Goal: Task Accomplishment & Management: Manage account settings

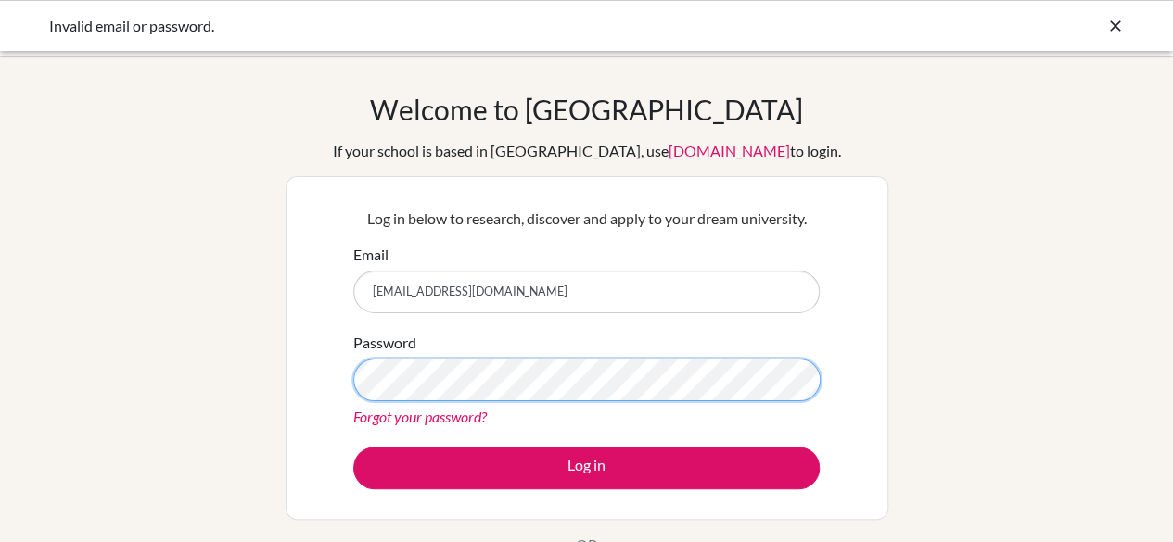
click at [353, 447] on button "Log in" at bounding box center [586, 468] width 466 height 43
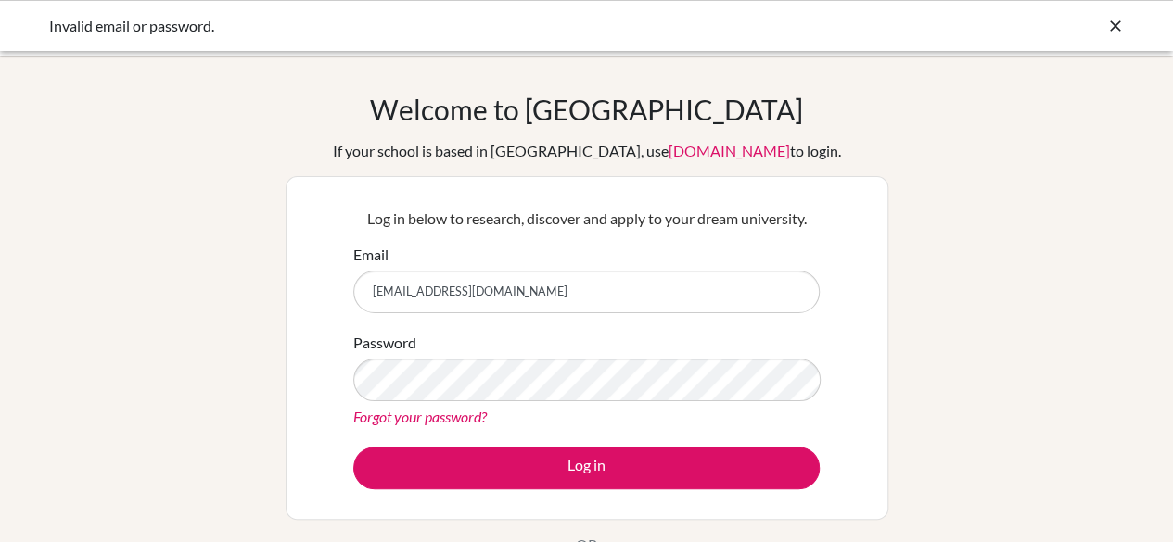
click at [412, 420] on link "Forgot your password?" at bounding box center [420, 417] width 134 height 18
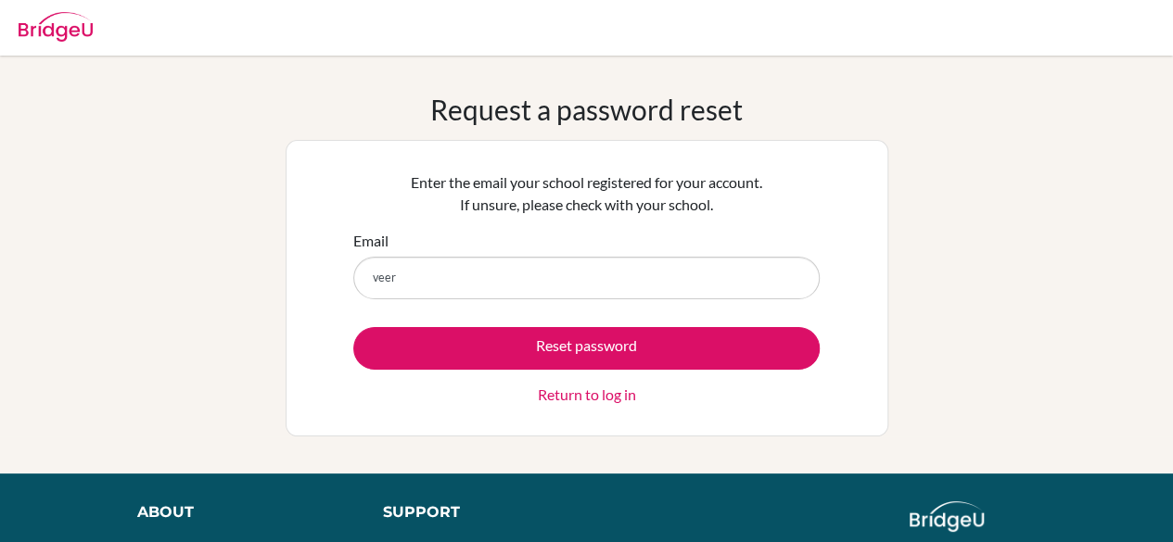
type input "[EMAIL_ADDRESS][DOMAIN_NAME]"
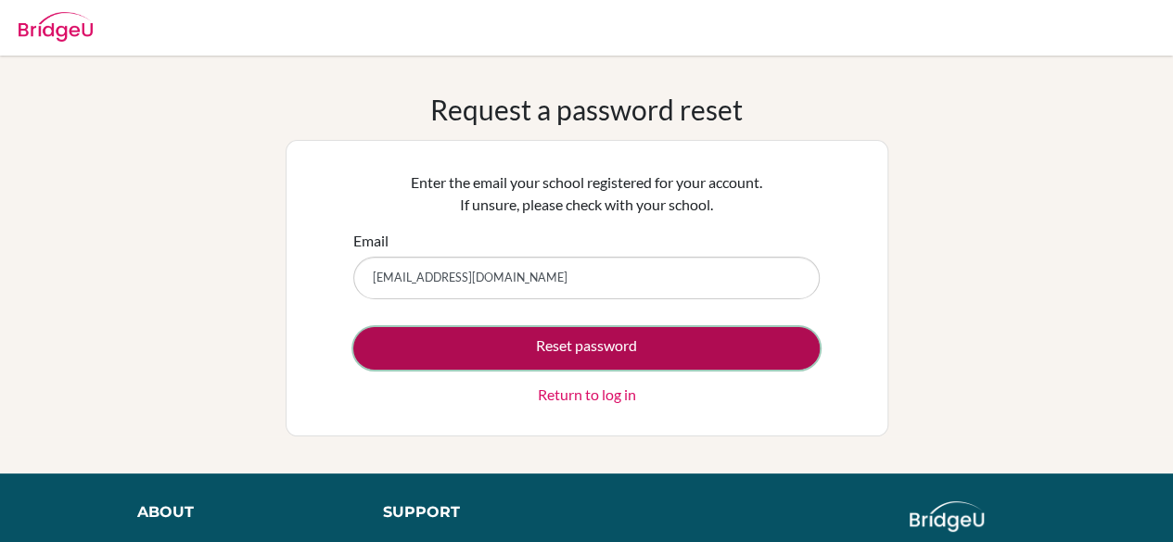
click at [491, 364] on button "Reset password" at bounding box center [586, 348] width 466 height 43
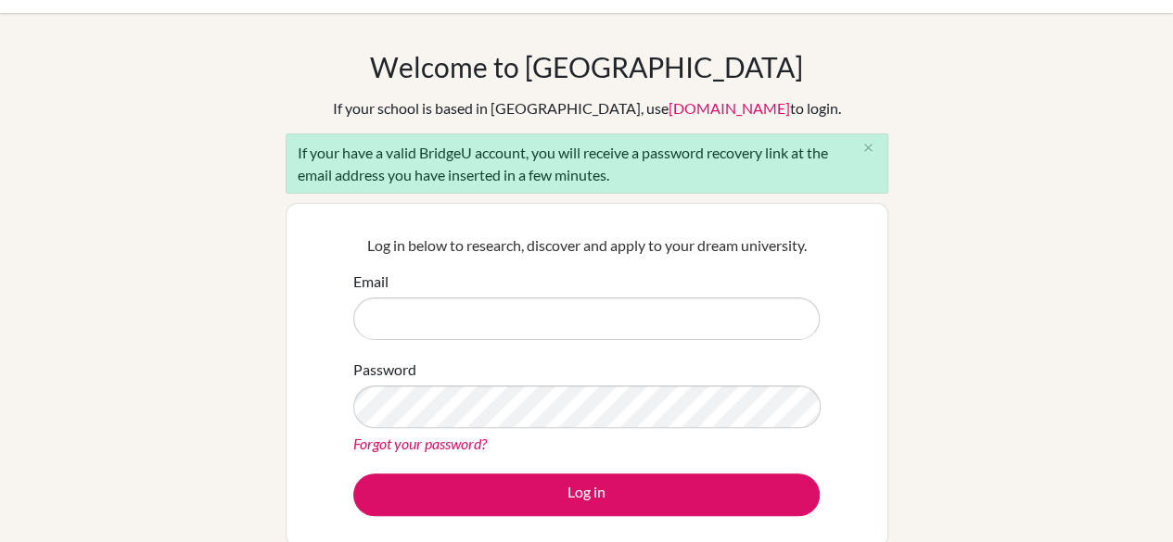
scroll to position [45, 0]
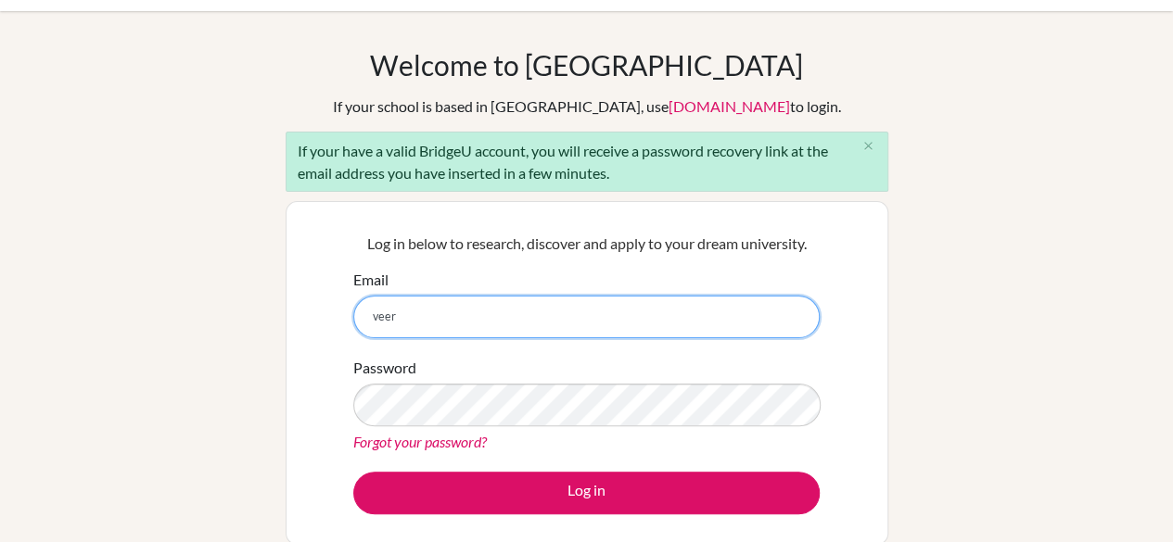
type input "[EMAIL_ADDRESS][DOMAIN_NAME]"
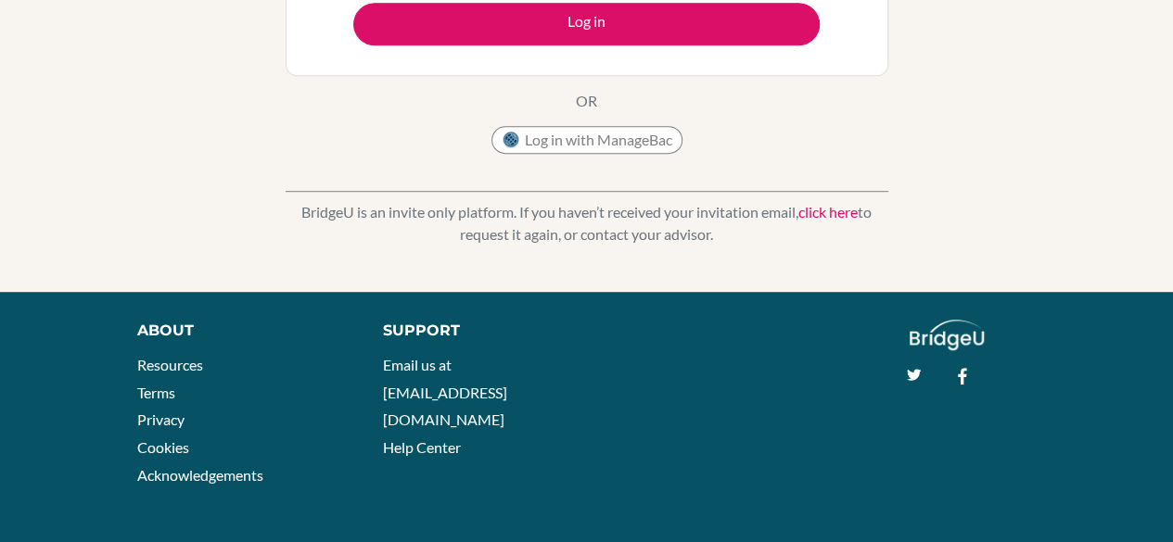
scroll to position [0, 0]
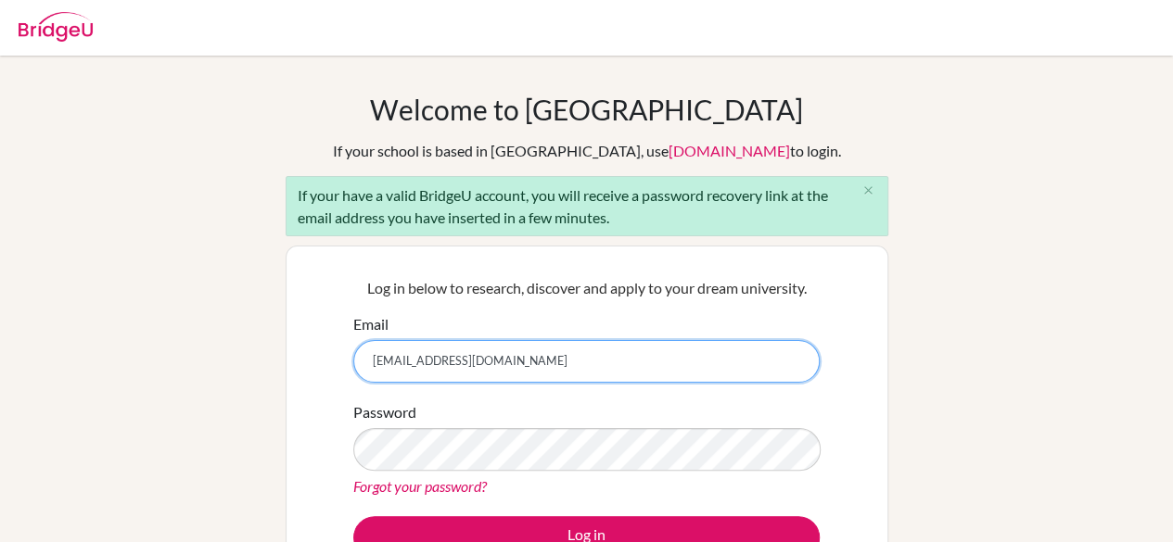
drag, startPoint x: 608, startPoint y: 348, endPoint x: 185, endPoint y: 352, distance: 423.8
click at [185, 352] on div "Welcome to [GEOGRAPHIC_DATA] If your school is based in [GEOGRAPHIC_DATA], use …" at bounding box center [586, 431] width 1173 height 676
type input "[EMAIL_ADDRESS][PERSON_NAME][DOMAIN_NAME]"
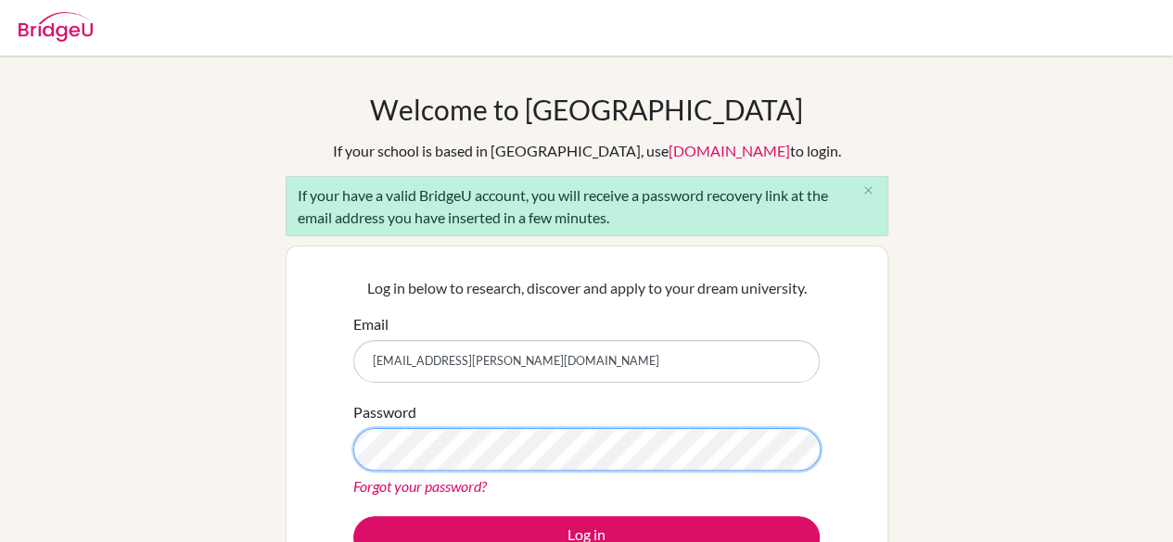
click at [353, 516] on button "Log in" at bounding box center [586, 537] width 466 height 43
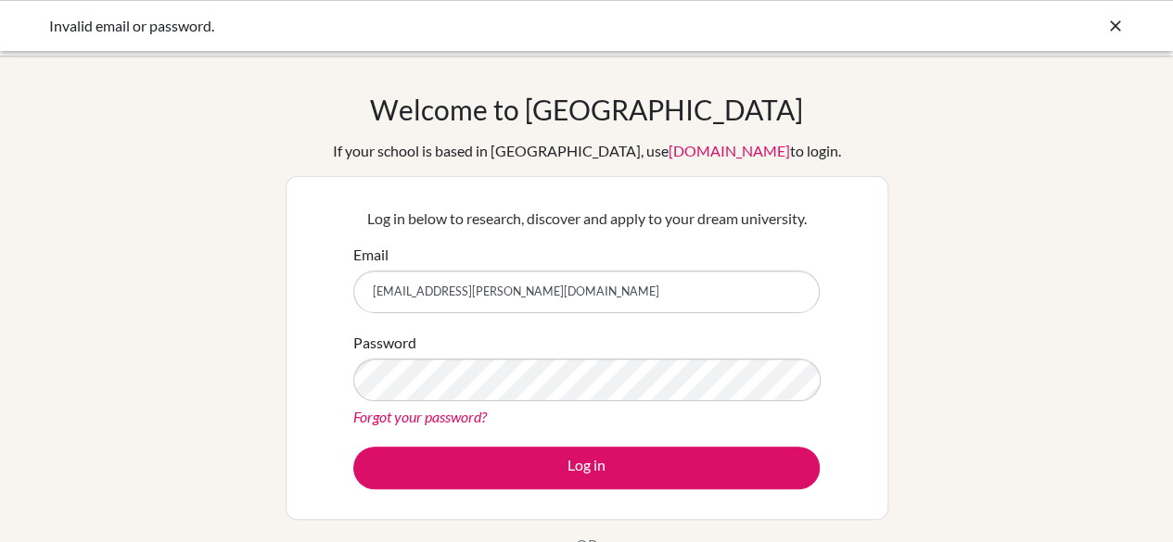
scroll to position [17, 0]
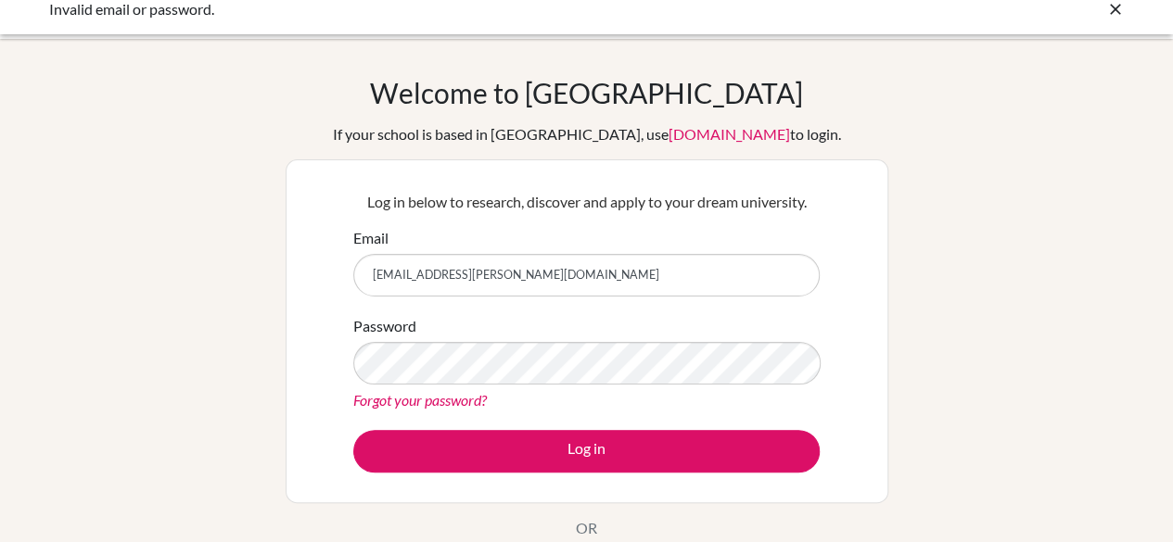
drag, startPoint x: 561, startPoint y: 247, endPoint x: 334, endPoint y: 261, distance: 227.6
click at [334, 261] on div "Log in below to research, discover and apply to your dream university. Email [E…" at bounding box center [587, 331] width 603 height 344
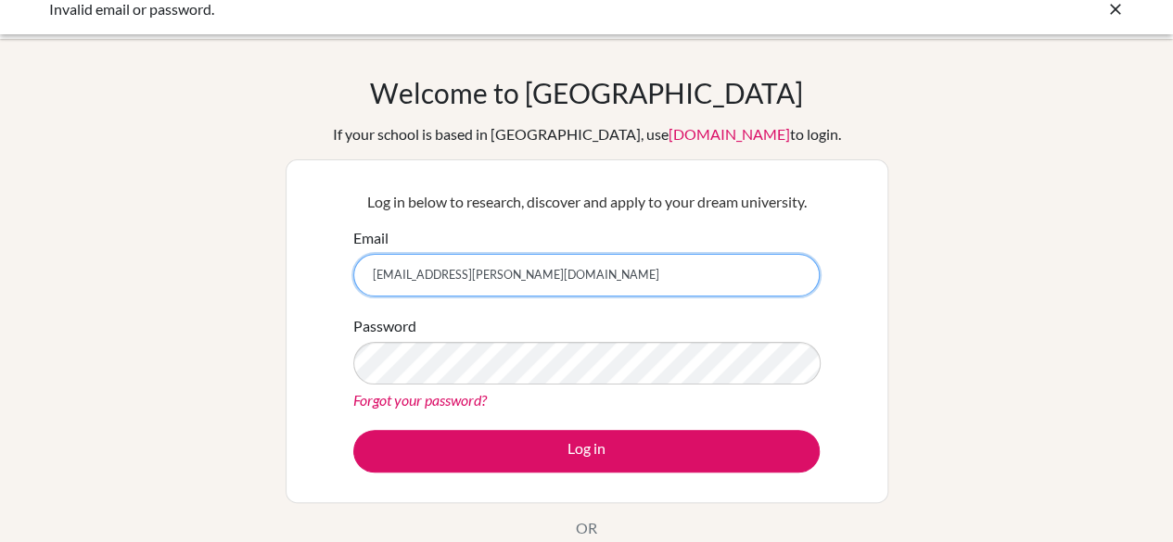
click at [362, 266] on input "[EMAIL_ADDRESS][PERSON_NAME][DOMAIN_NAME]" at bounding box center [586, 275] width 466 height 43
type input "[EMAIL_ADDRESS][PERSON_NAME][DOMAIN_NAME]"
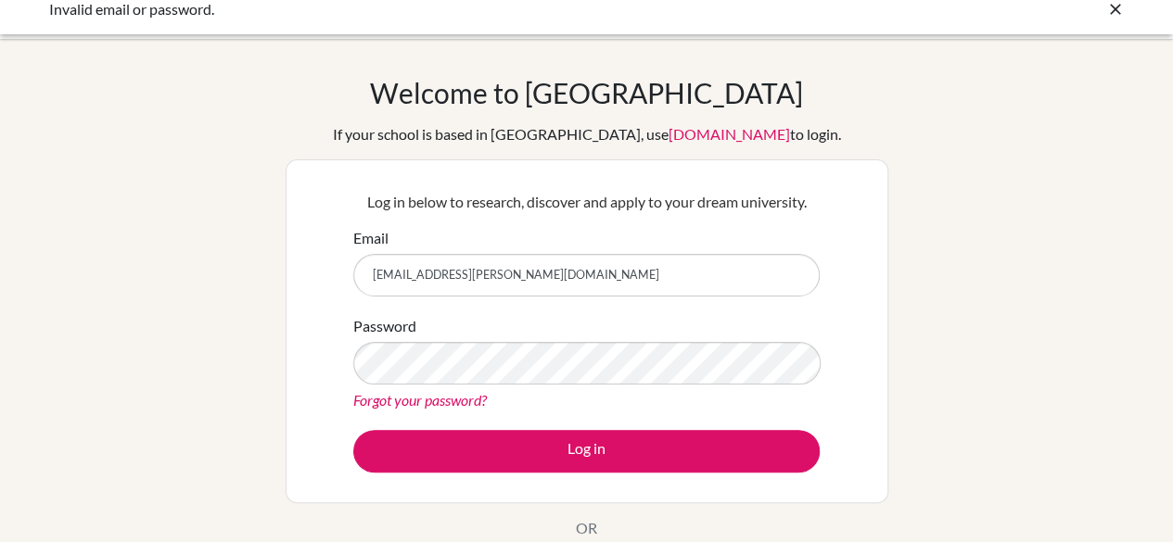
click at [421, 399] on link "Forgot your password?" at bounding box center [420, 400] width 134 height 18
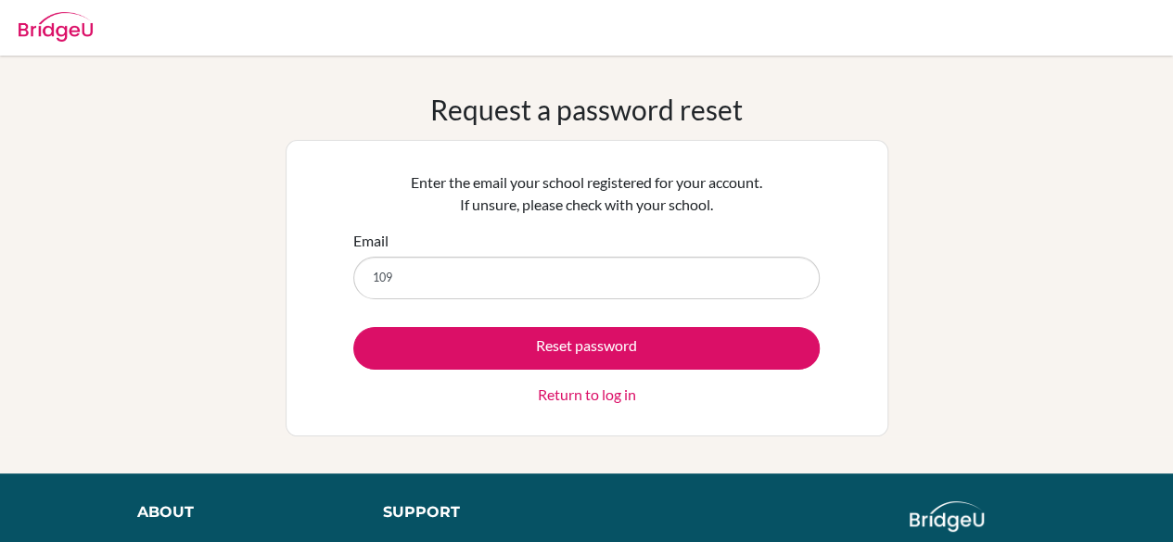
type input "1092351@wells-school.com"
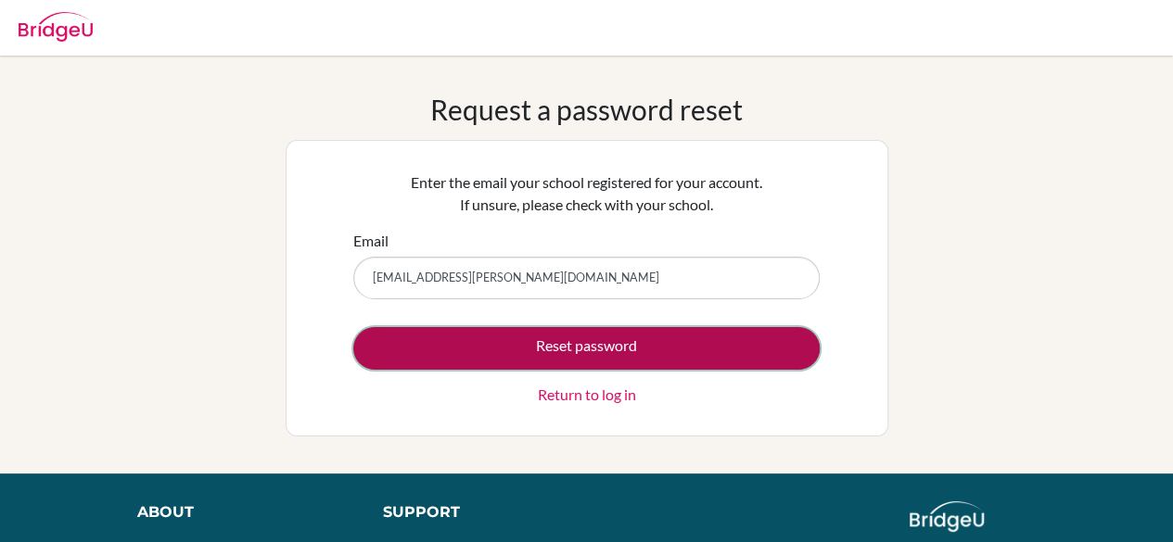
click at [469, 347] on button "Reset password" at bounding box center [586, 348] width 466 height 43
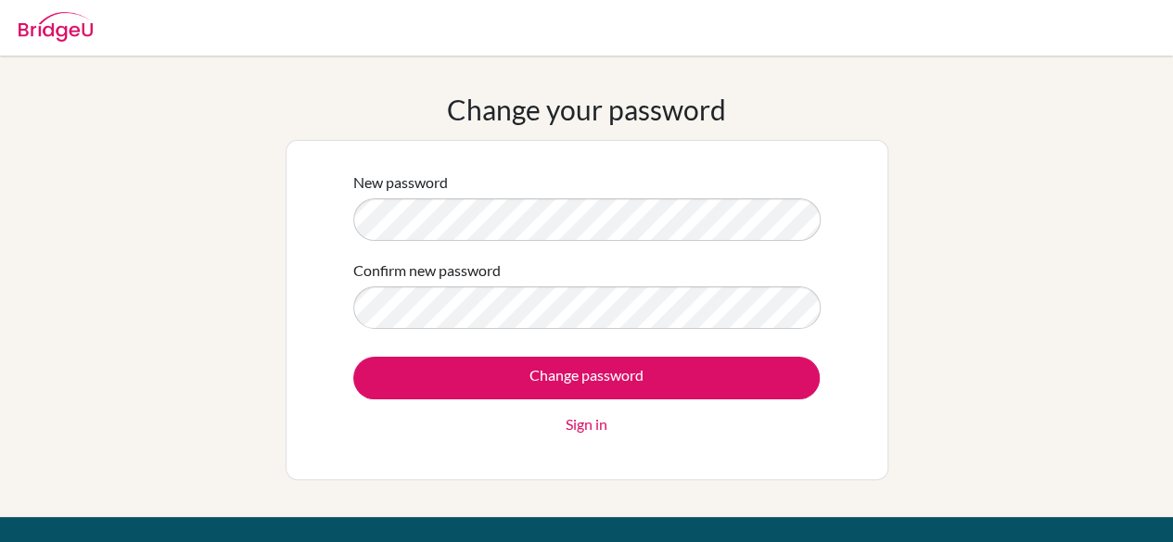
click at [521, 244] on form "New password Confirm new password Change password Sign in" at bounding box center [586, 304] width 466 height 264
click at [448, 284] on div "Confirm new password" at bounding box center [586, 295] width 466 height 70
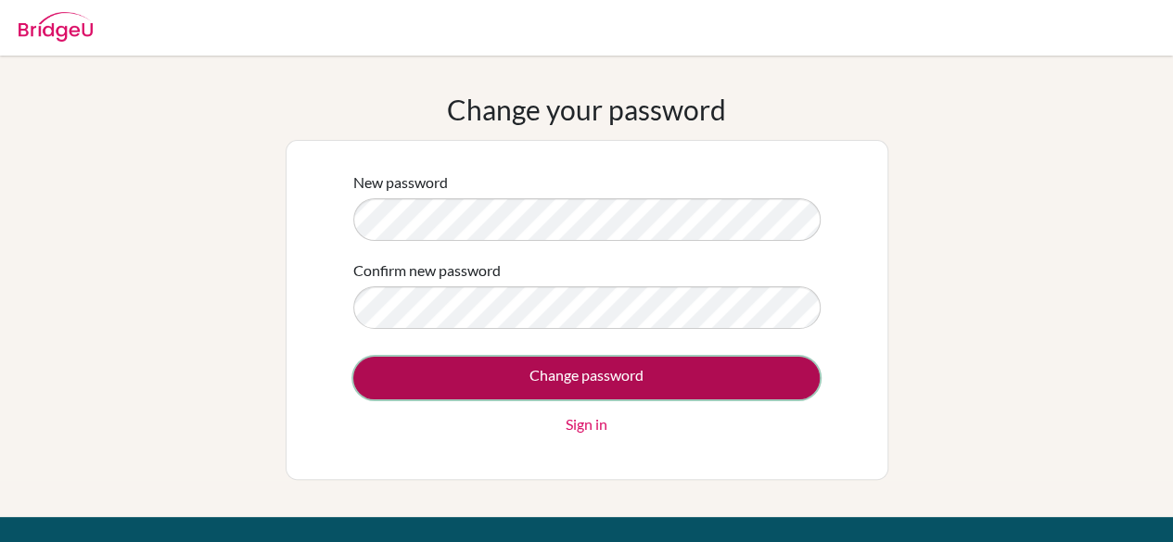
click at [671, 363] on input "Change password" at bounding box center [586, 378] width 466 height 43
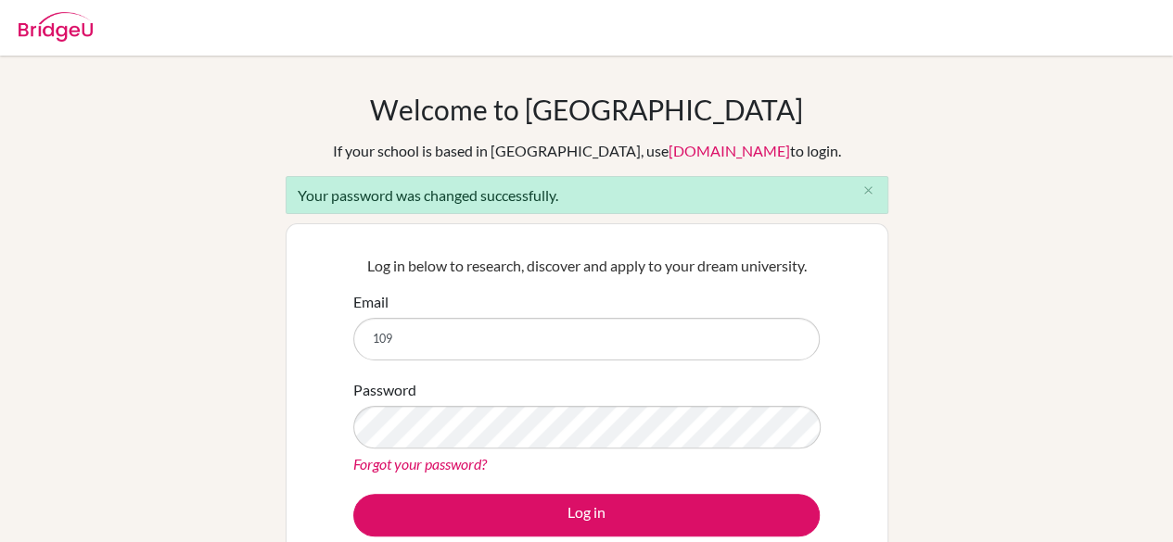
type input "1092351@wells-school.com"
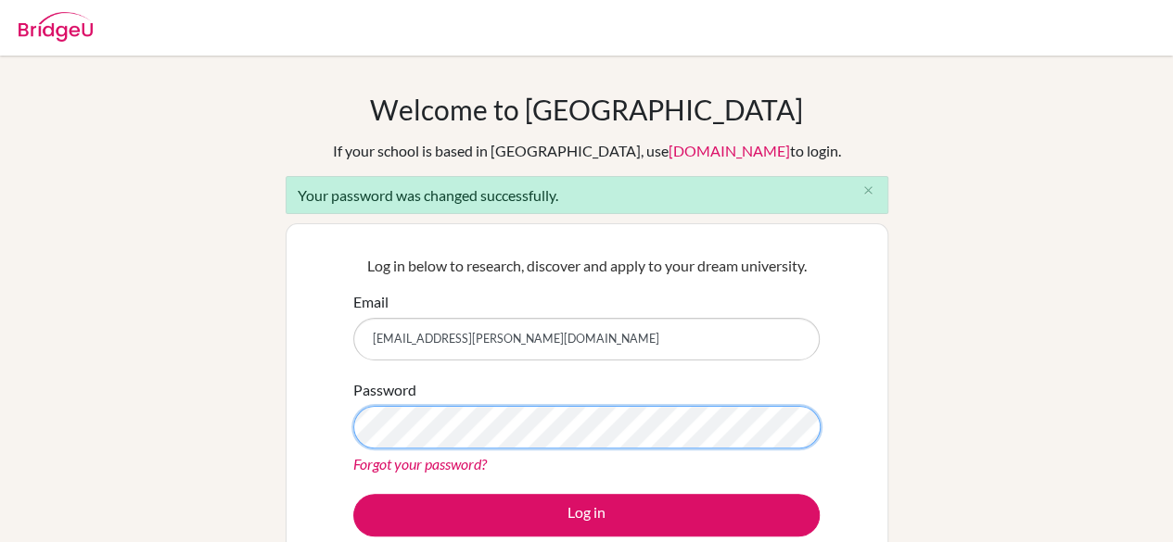
click at [353, 494] on button "Log in" at bounding box center [586, 515] width 466 height 43
